Goal: Information Seeking & Learning: Learn about a topic

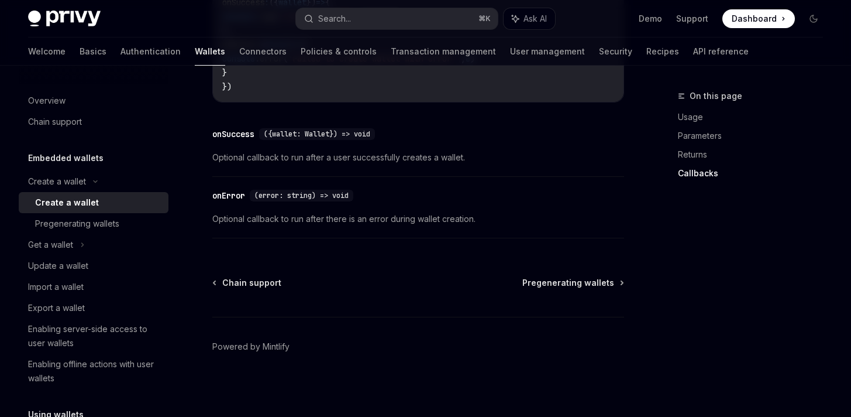
scroll to position [996, 0]
click at [133, 223] on div "Pregenerating wallets" at bounding box center [98, 223] width 126 height 14
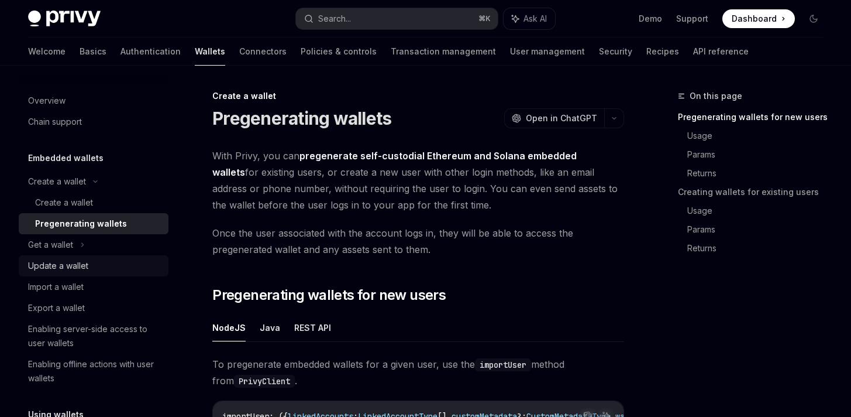
click at [95, 267] on div "Update a wallet" at bounding box center [94, 266] width 133 height 14
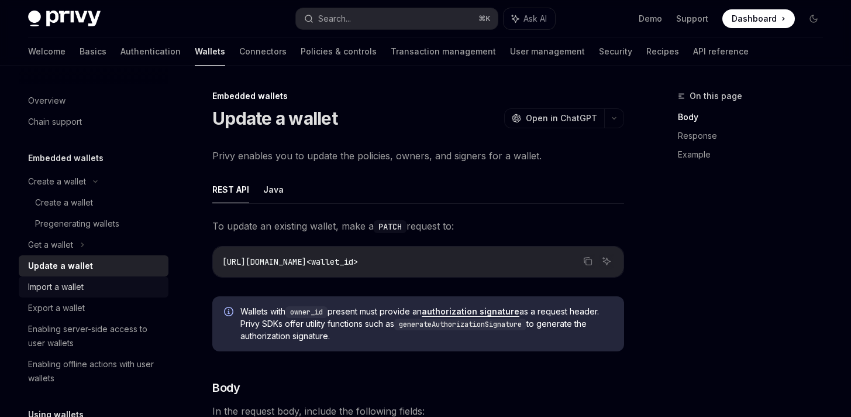
click at [95, 294] on link "Import a wallet" at bounding box center [94, 286] width 150 height 21
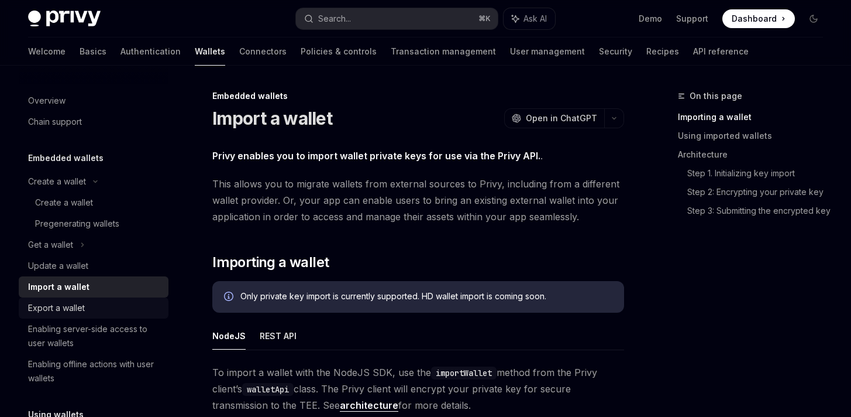
click at [96, 313] on div "Export a wallet" at bounding box center [94, 308] width 133 height 14
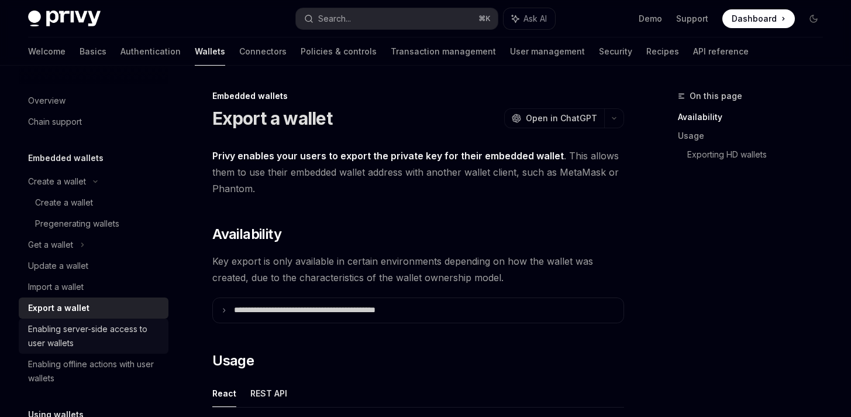
click at [99, 336] on div "Enabling server-side access to user wallets" at bounding box center [94, 336] width 133 height 28
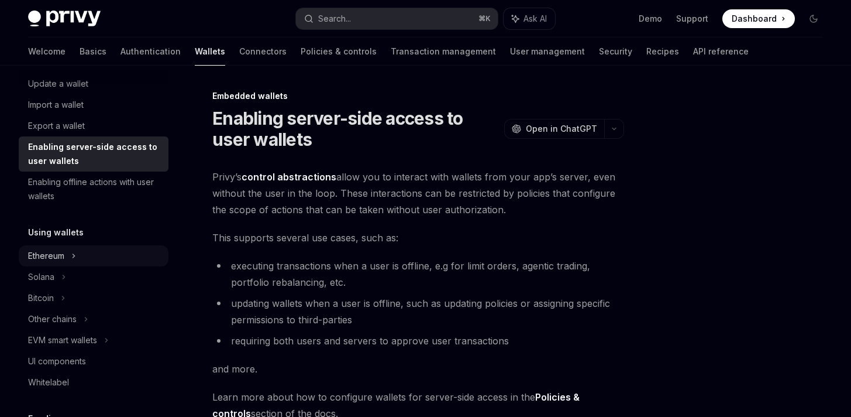
scroll to position [238, 0]
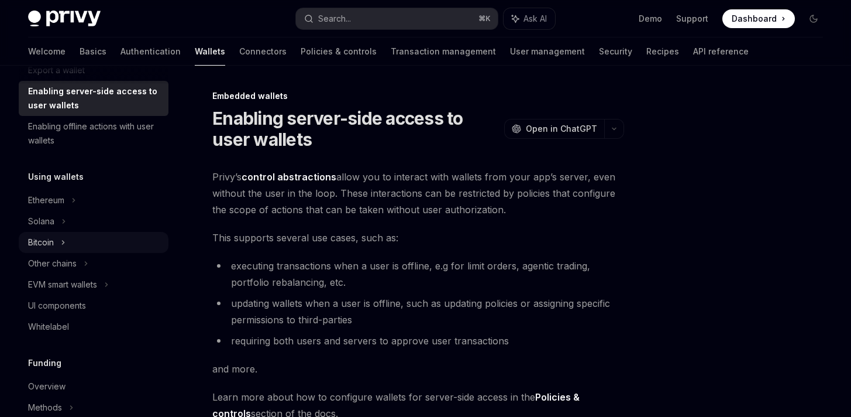
click at [111, 250] on div "Bitcoin" at bounding box center [94, 242] width 150 height 21
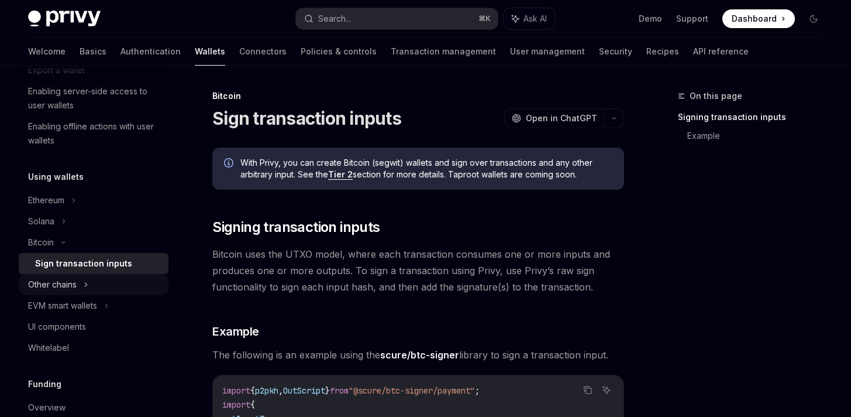
click at [108, 291] on div "Other chains" at bounding box center [94, 284] width 150 height 21
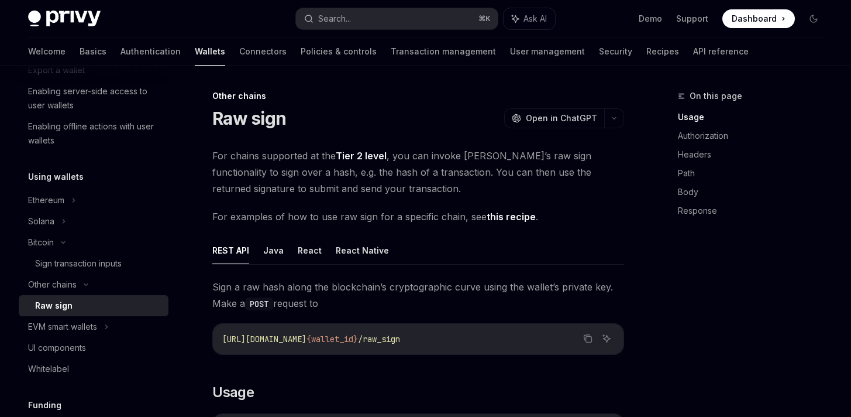
scroll to position [2, 0]
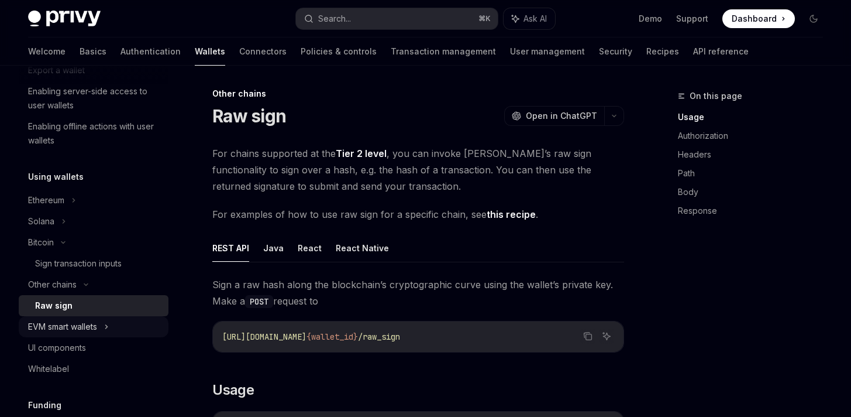
click at [88, 332] on div "EVM smart wallets" at bounding box center [62, 326] width 69 height 14
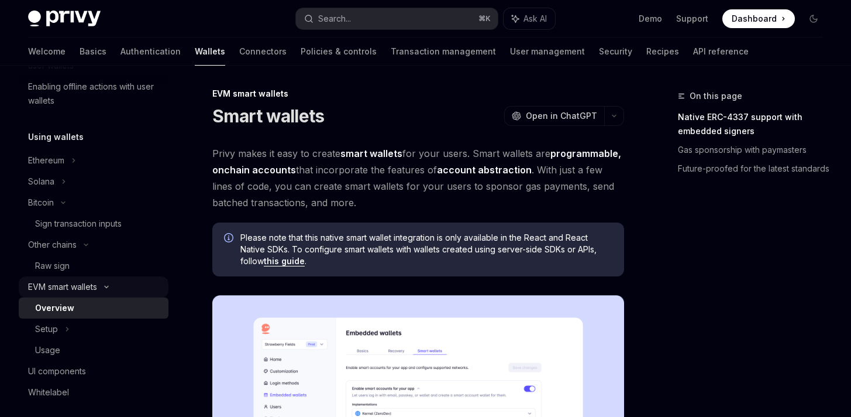
scroll to position [317, 0]
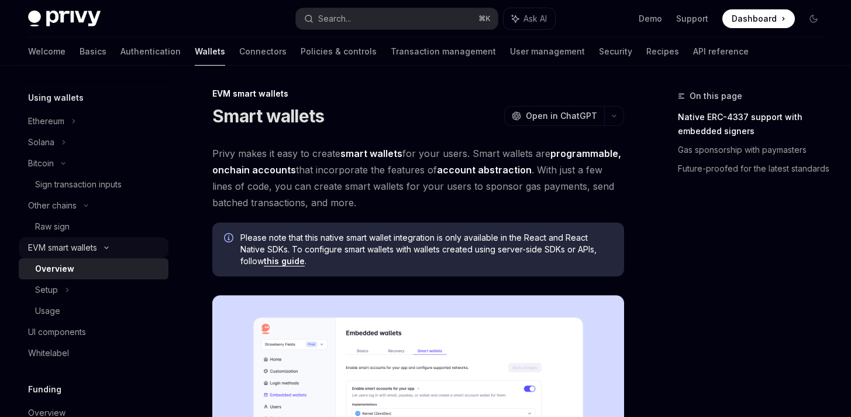
click at [99, 248] on div "EVM smart wallets" at bounding box center [94, 247] width 150 height 21
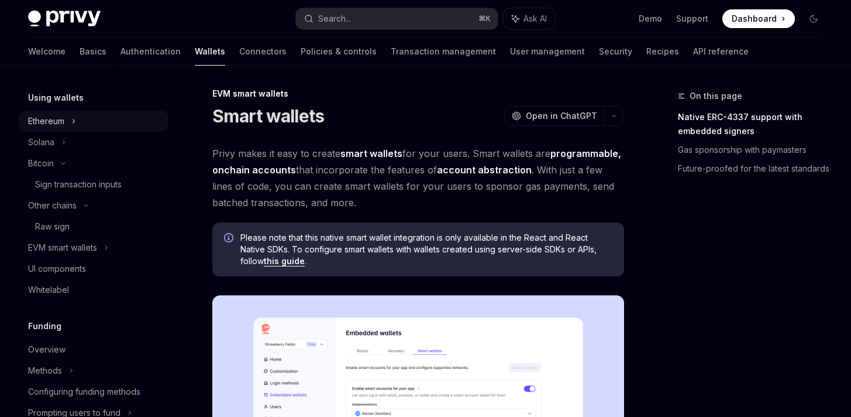
type textarea "*"
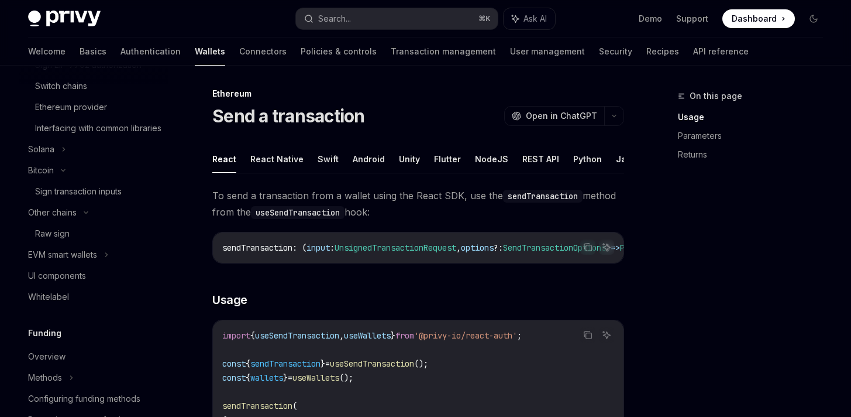
scroll to position [583, 0]
